Goal: Task Accomplishment & Management: Use online tool/utility

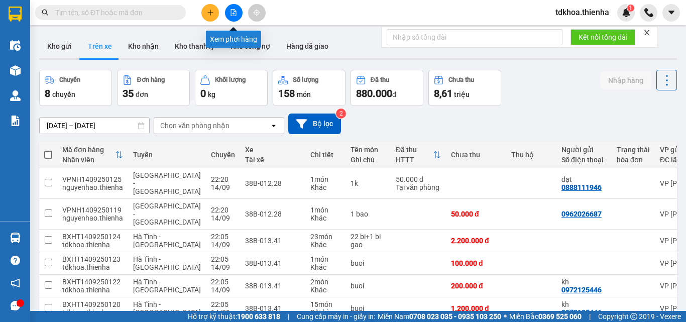
click at [237, 13] on button at bounding box center [234, 13] width 18 height 18
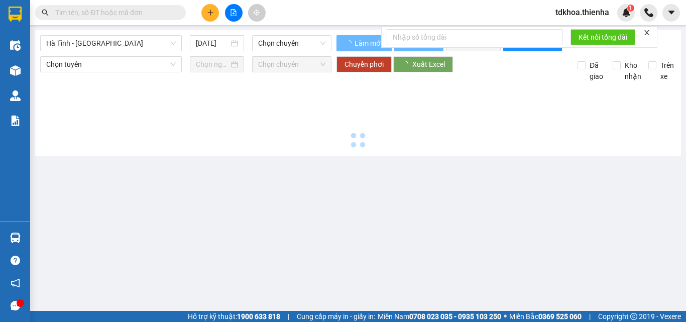
type input "[DATE]"
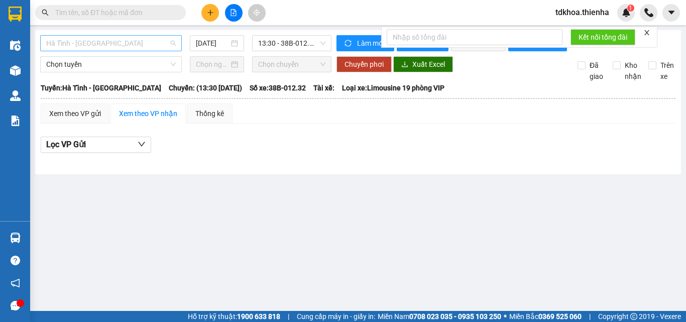
click at [132, 38] on span "Hà Tĩnh - [GEOGRAPHIC_DATA]" at bounding box center [111, 43] width 130 height 15
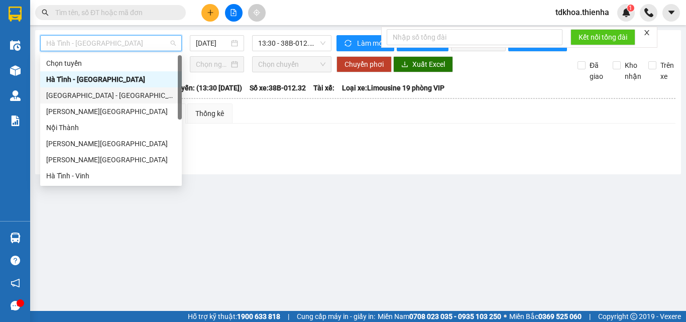
click at [75, 98] on div "[GEOGRAPHIC_DATA] - [GEOGRAPHIC_DATA]" at bounding box center [111, 95] width 130 height 11
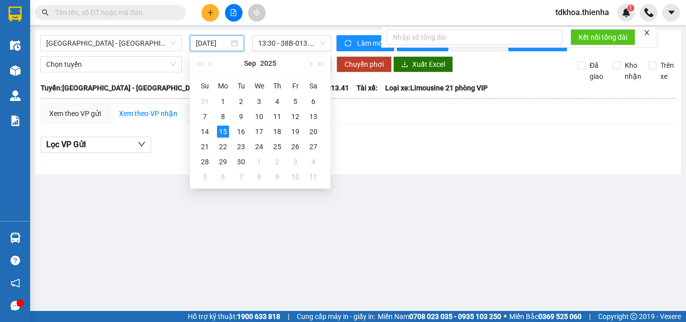
click at [227, 45] on input "[DATE]" at bounding box center [212, 43] width 33 height 11
click at [208, 132] on div "14" at bounding box center [205, 132] width 12 height 12
type input "[DATE]"
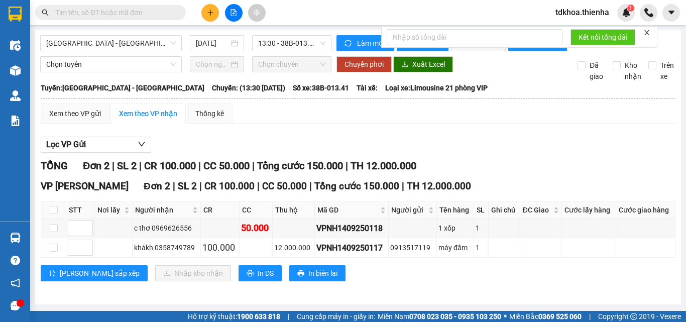
click at [650, 31] on icon "close" at bounding box center [646, 32] width 7 height 7
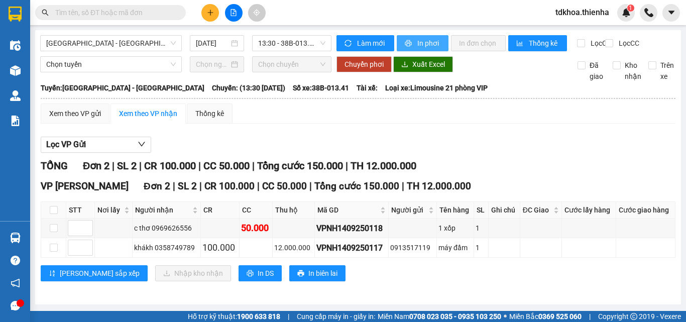
click at [412, 39] on button "In phơi" at bounding box center [423, 43] width 52 height 16
click at [273, 45] on span "13:30 - 38B-013.41" at bounding box center [291, 43] width 67 height 15
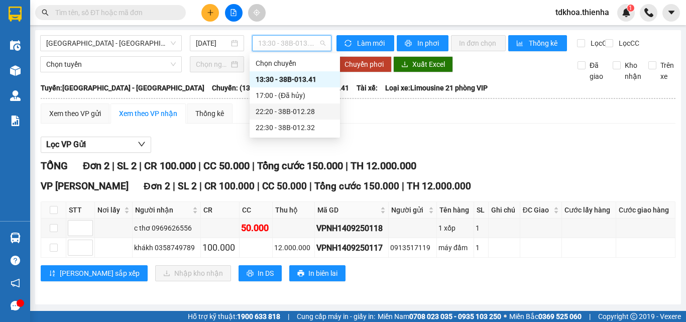
click at [273, 109] on div "22:20 - 38B-012.28" at bounding box center [295, 111] width 78 height 11
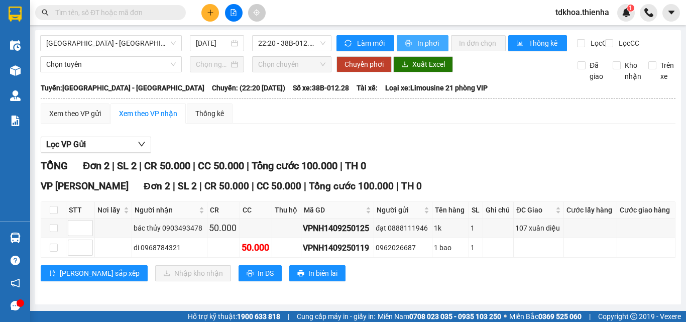
click at [410, 44] on button "In phơi" at bounding box center [423, 43] width 52 height 16
click at [298, 45] on span "22:20 - 38B-012.28" at bounding box center [291, 43] width 67 height 15
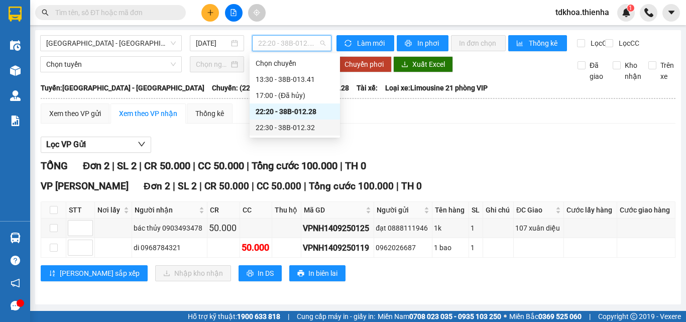
click at [297, 126] on div "22:30 - 38B-012.32" at bounding box center [295, 127] width 78 height 11
